Goal: Obtain resource: Download file/media

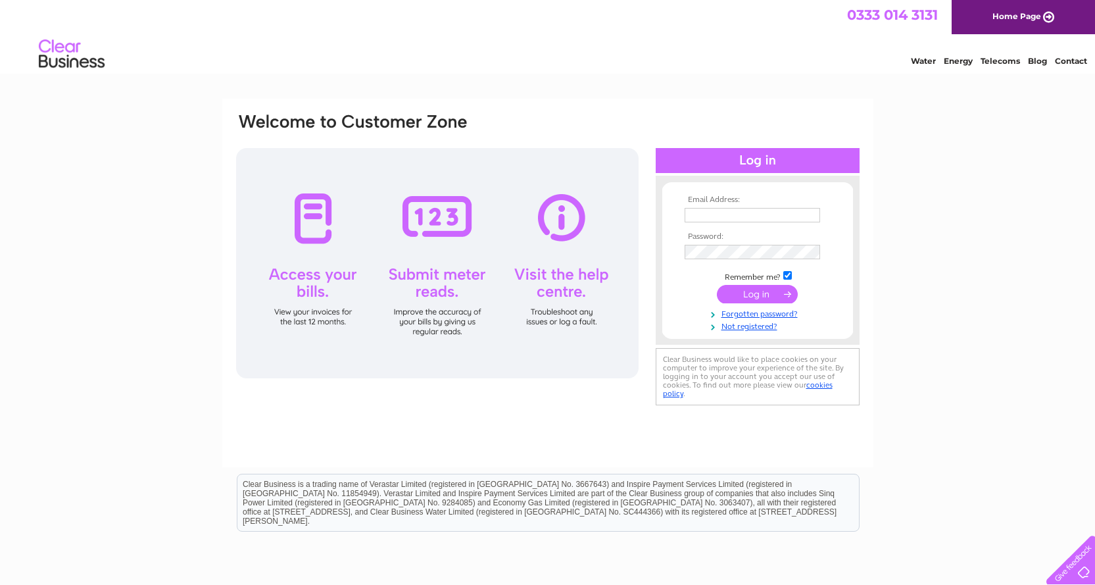
type input "[PERSON_NAME][EMAIL_ADDRESS][DOMAIN_NAME]"
click at [747, 295] on input "submit" at bounding box center [757, 294] width 81 height 18
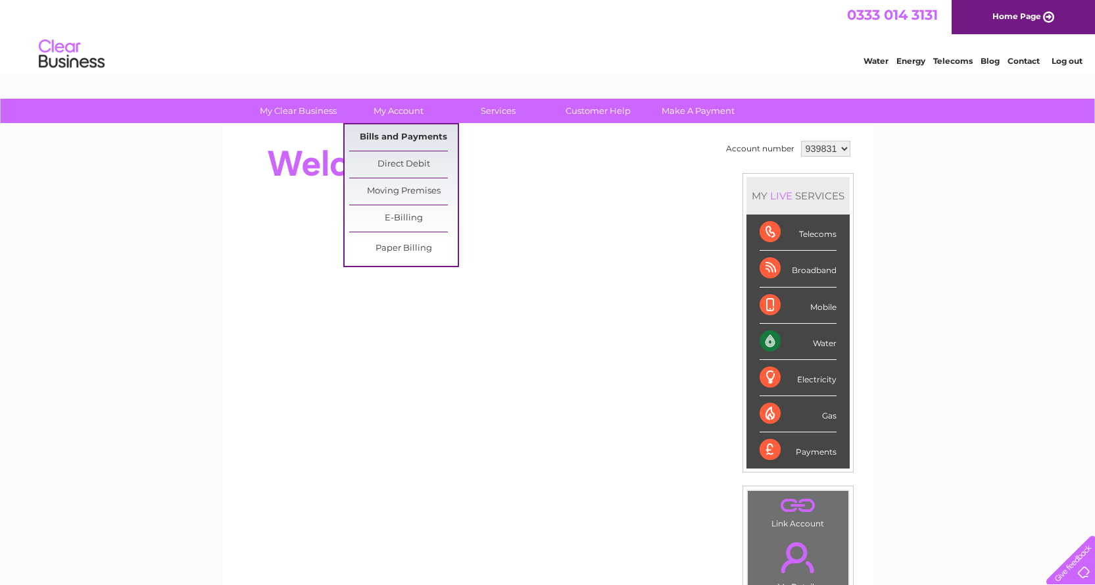
click at [414, 134] on link "Bills and Payments" at bounding box center [403, 137] width 109 height 26
click at [393, 135] on link "Bills and Payments" at bounding box center [403, 137] width 109 height 26
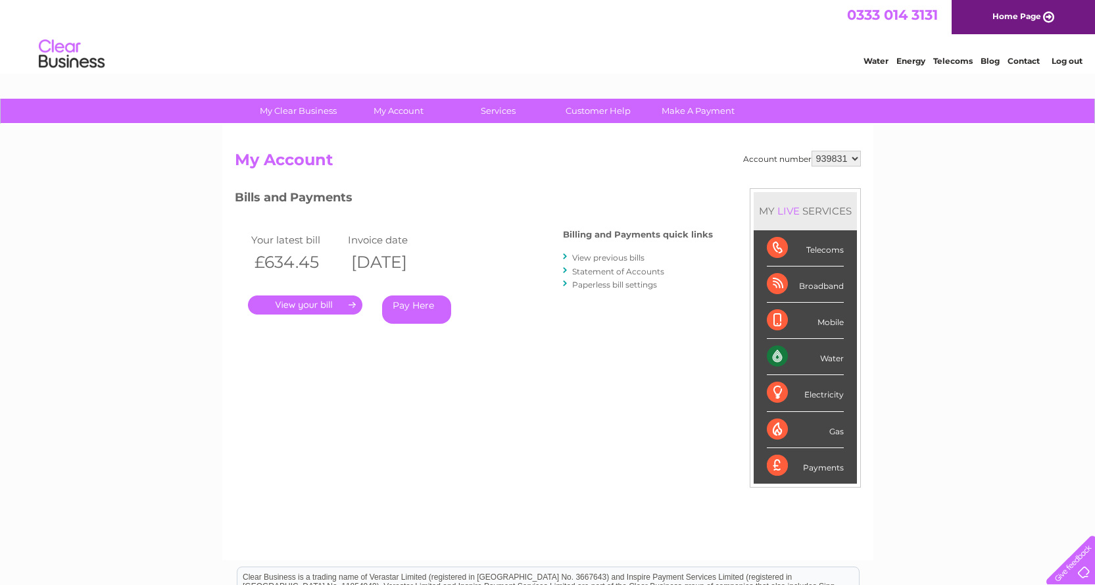
click at [614, 256] on link "View previous bills" at bounding box center [608, 258] width 72 height 10
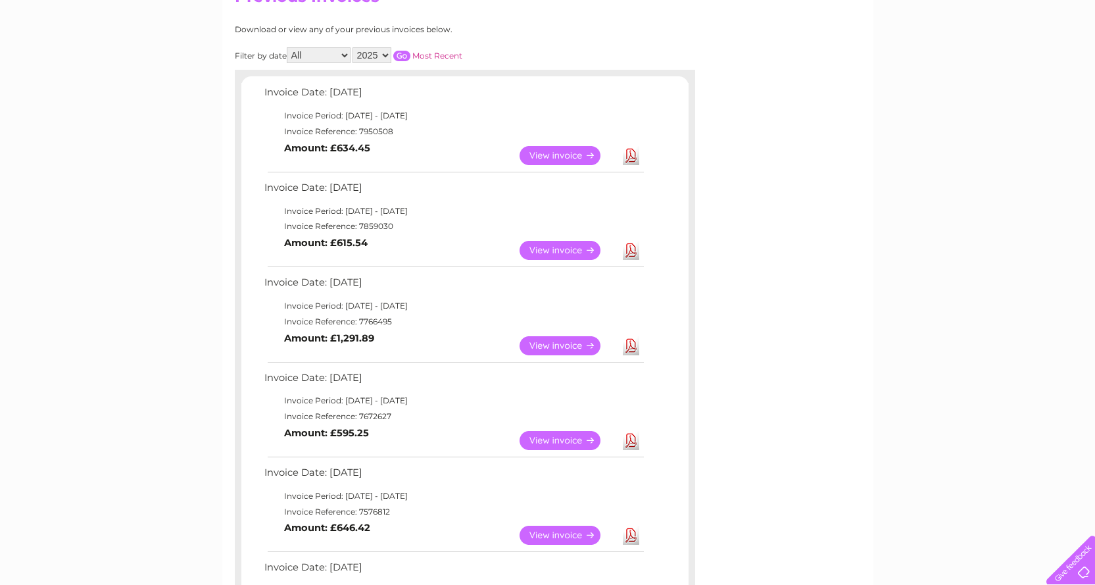
scroll to position [197, 0]
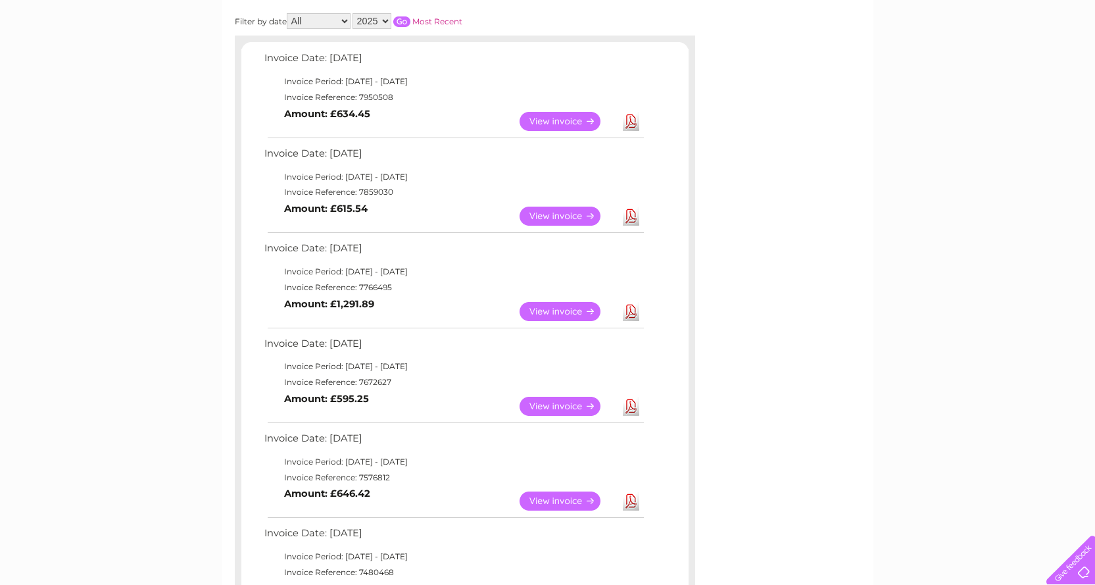
click at [559, 219] on link "View" at bounding box center [568, 216] width 97 height 19
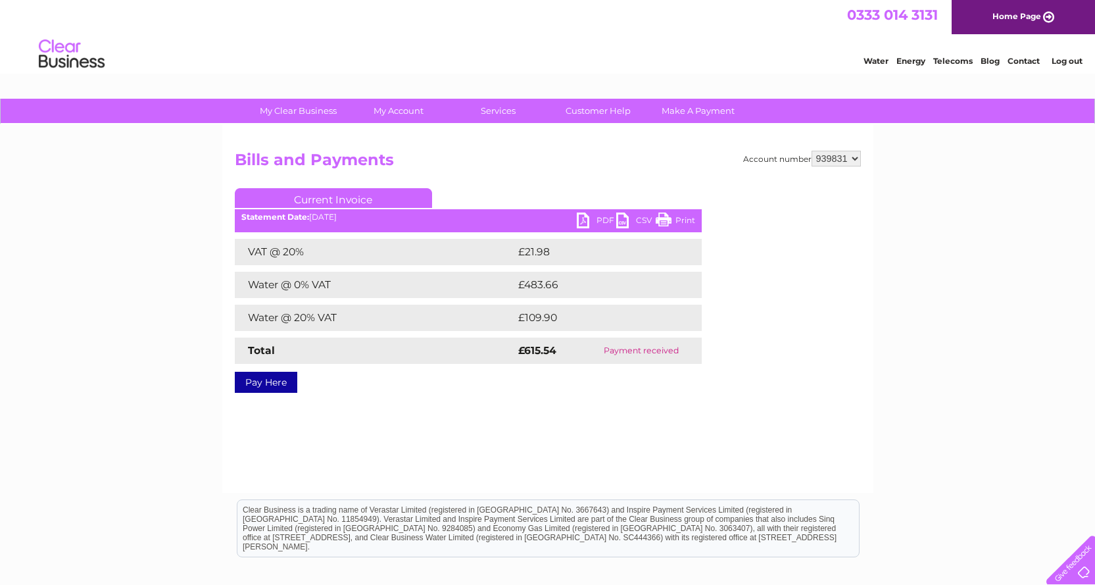
click at [583, 218] on link "PDF" at bounding box center [596, 221] width 39 height 19
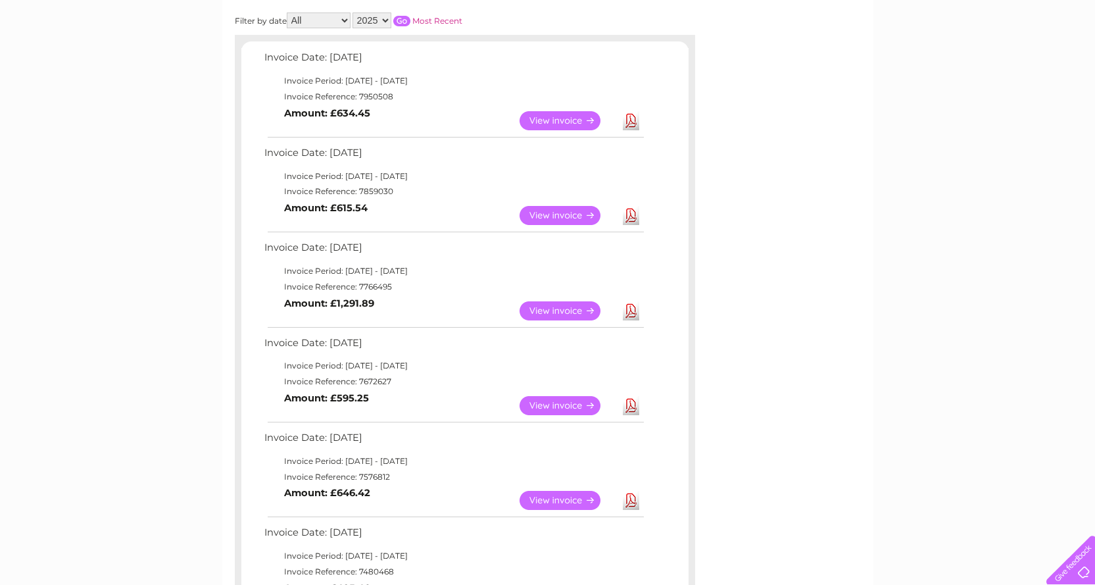
click at [566, 119] on link "View" at bounding box center [568, 120] width 97 height 19
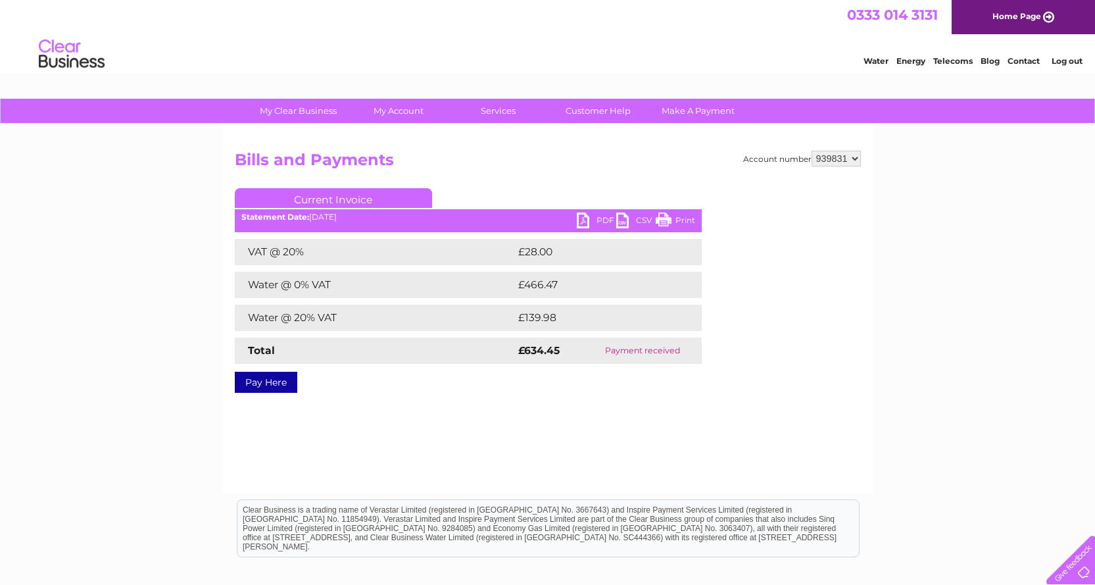
click at [590, 220] on link "PDF" at bounding box center [596, 221] width 39 height 19
